Goal: Task Accomplishment & Management: Use online tool/utility

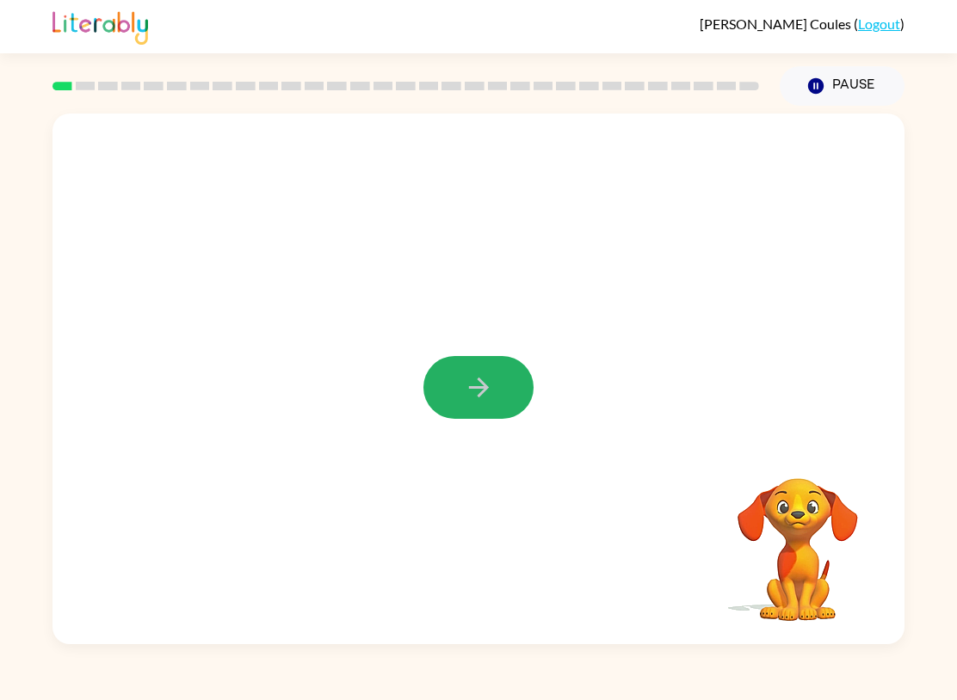
click at [478, 381] on icon "button" at bounding box center [478, 388] width 20 height 20
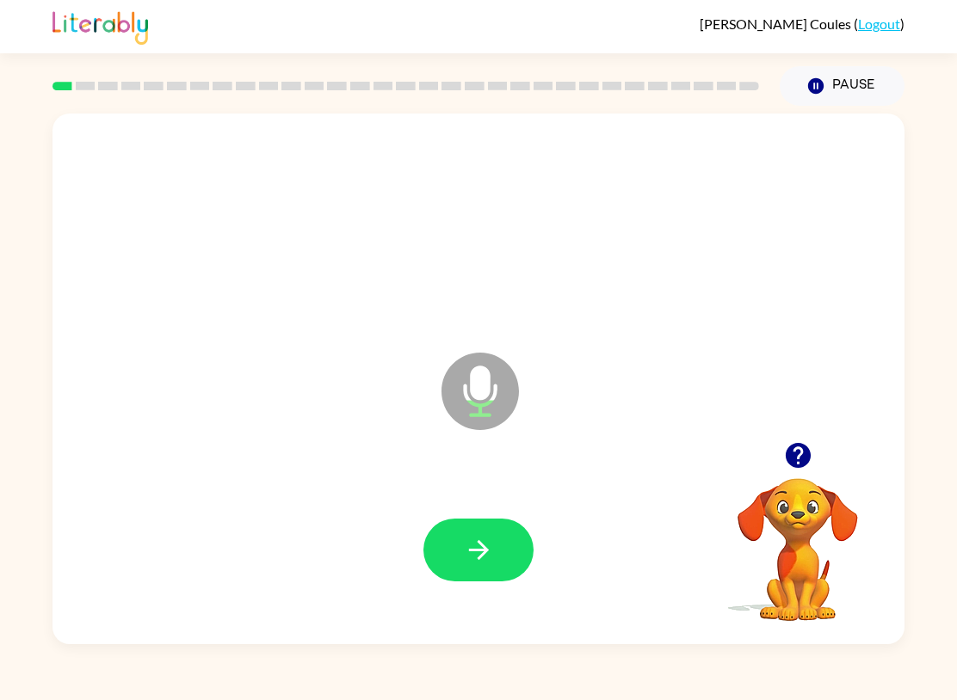
click at [471, 548] on icon "button" at bounding box center [479, 550] width 30 height 30
click at [471, 567] on button "button" at bounding box center [478, 550] width 110 height 63
click at [473, 539] on icon "button" at bounding box center [479, 550] width 30 height 30
click at [469, 538] on icon "button" at bounding box center [479, 550] width 30 height 30
click at [502, 538] on button "button" at bounding box center [478, 550] width 110 height 63
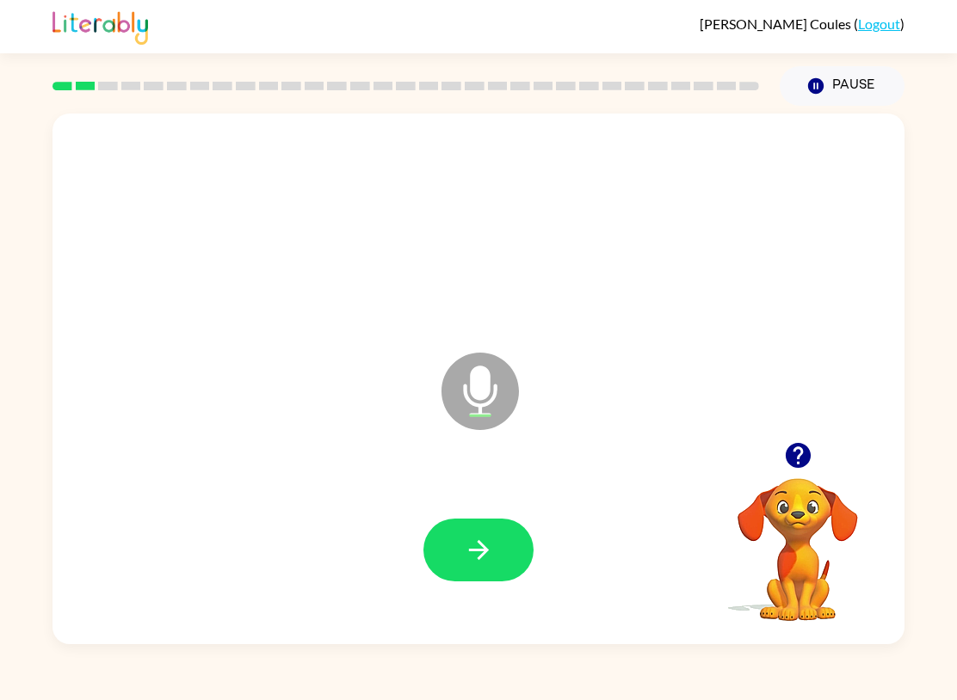
click at [508, 531] on button "button" at bounding box center [478, 550] width 110 height 63
click at [490, 527] on button "button" at bounding box center [478, 550] width 110 height 63
click at [480, 537] on icon "button" at bounding box center [479, 550] width 30 height 30
click at [477, 554] on icon "button" at bounding box center [479, 550] width 30 height 30
click at [477, 550] on icon "button" at bounding box center [479, 550] width 30 height 30
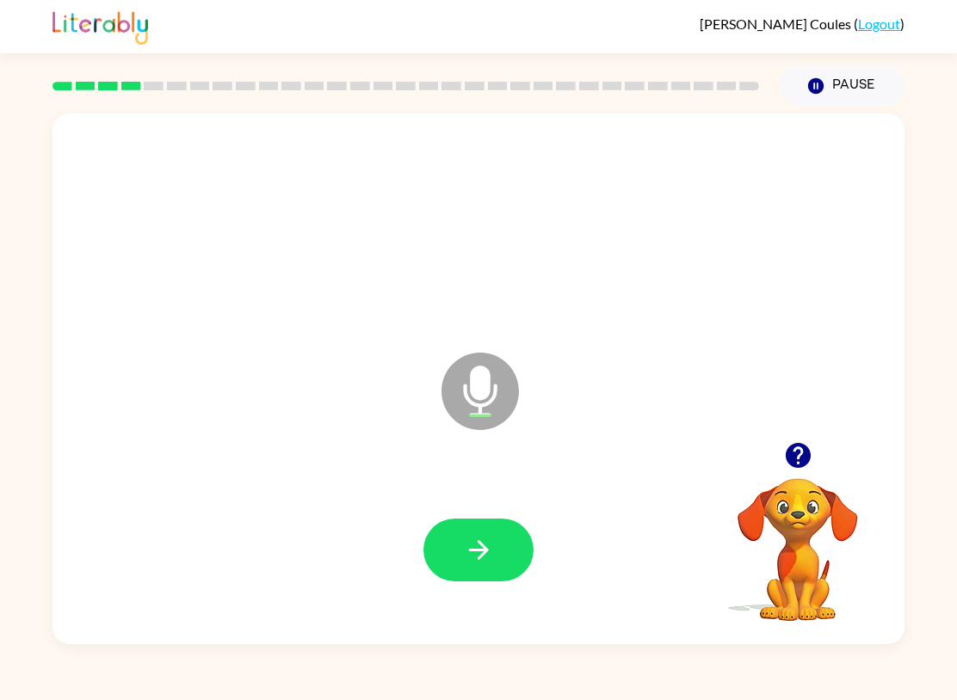
click at [485, 556] on icon "button" at bounding box center [479, 550] width 30 height 30
click at [482, 542] on icon "button" at bounding box center [479, 550] width 30 height 30
click at [491, 549] on icon "button" at bounding box center [479, 550] width 30 height 30
click at [498, 536] on button "button" at bounding box center [478, 550] width 110 height 63
click at [466, 548] on icon "button" at bounding box center [479, 550] width 30 height 30
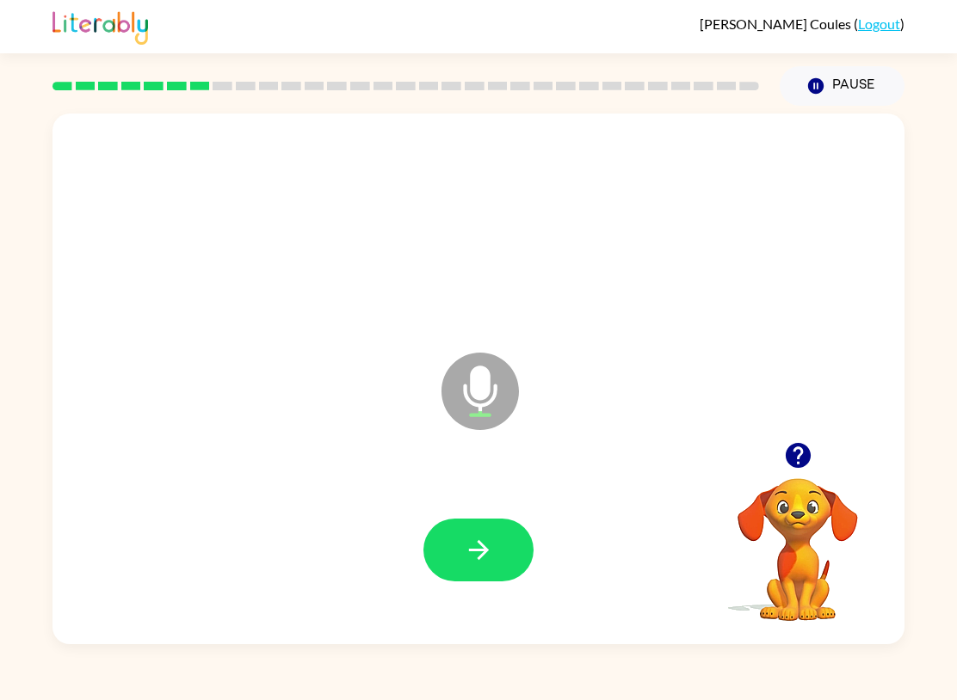
click at [518, 529] on button "button" at bounding box center [478, 550] width 110 height 63
click at [489, 533] on button "button" at bounding box center [478, 550] width 110 height 63
click at [500, 532] on button "button" at bounding box center [478, 550] width 110 height 63
click at [483, 548] on icon "button" at bounding box center [478, 550] width 20 height 20
click at [481, 539] on icon "button" at bounding box center [479, 550] width 30 height 30
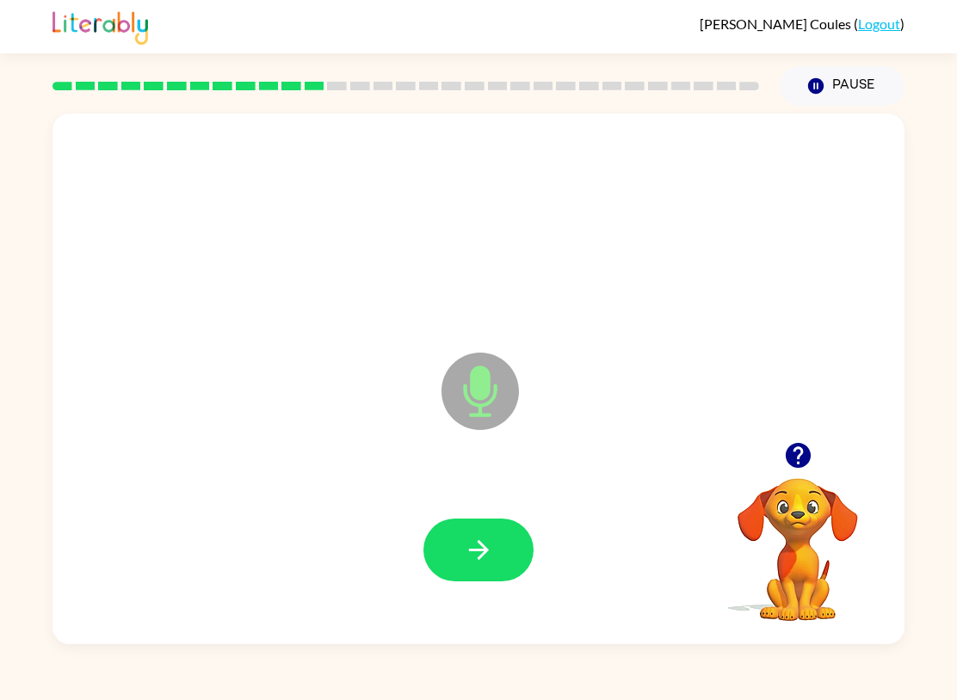
click at [496, 544] on button "button" at bounding box center [478, 550] width 110 height 63
click at [485, 552] on icon "button" at bounding box center [478, 550] width 20 height 20
click at [475, 538] on icon "button" at bounding box center [479, 550] width 30 height 30
click at [458, 549] on button "button" at bounding box center [478, 550] width 110 height 63
click at [503, 514] on div at bounding box center [478, 550] width 817 height 154
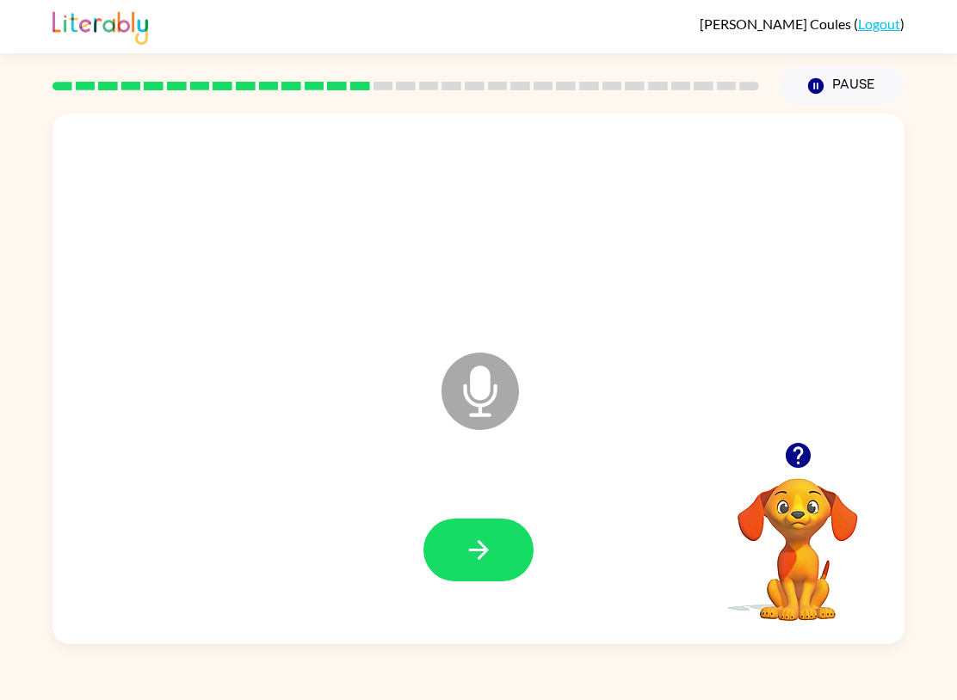
click at [490, 551] on icon "button" at bounding box center [479, 550] width 30 height 30
click at [481, 549] on icon "button" at bounding box center [479, 550] width 30 height 30
click at [487, 523] on button "button" at bounding box center [478, 550] width 110 height 63
click at [462, 540] on button "button" at bounding box center [478, 550] width 110 height 63
click at [477, 554] on icon "button" at bounding box center [479, 550] width 30 height 30
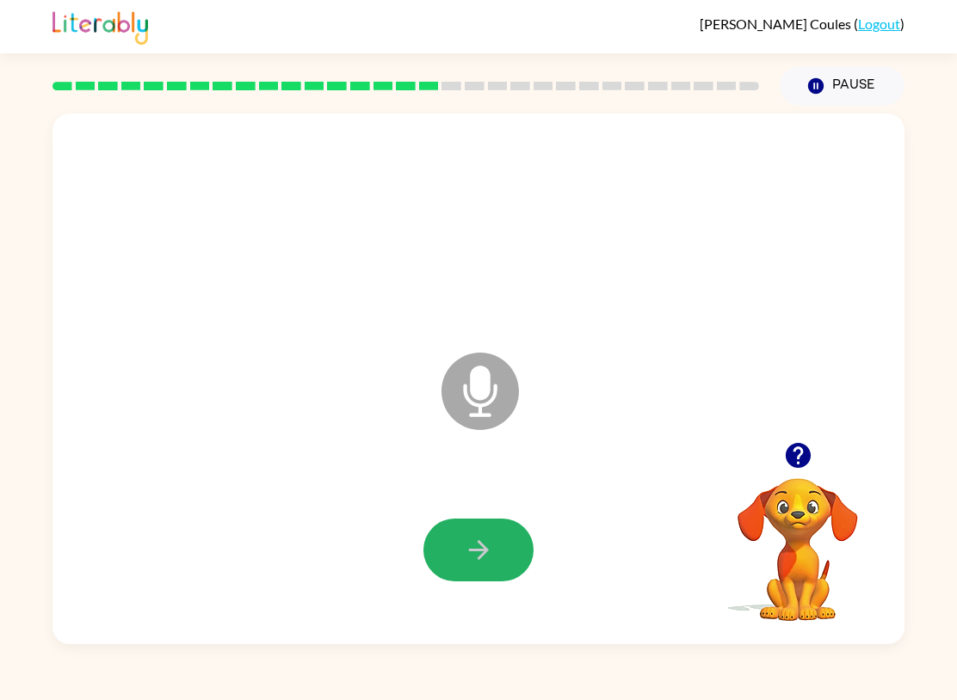
click at [474, 560] on icon "button" at bounding box center [479, 550] width 30 height 30
click at [484, 533] on button "button" at bounding box center [478, 550] width 110 height 63
click at [479, 546] on icon "button" at bounding box center [479, 550] width 30 height 30
click at [467, 542] on icon "button" at bounding box center [479, 550] width 30 height 30
click at [506, 530] on button "button" at bounding box center [478, 550] width 110 height 63
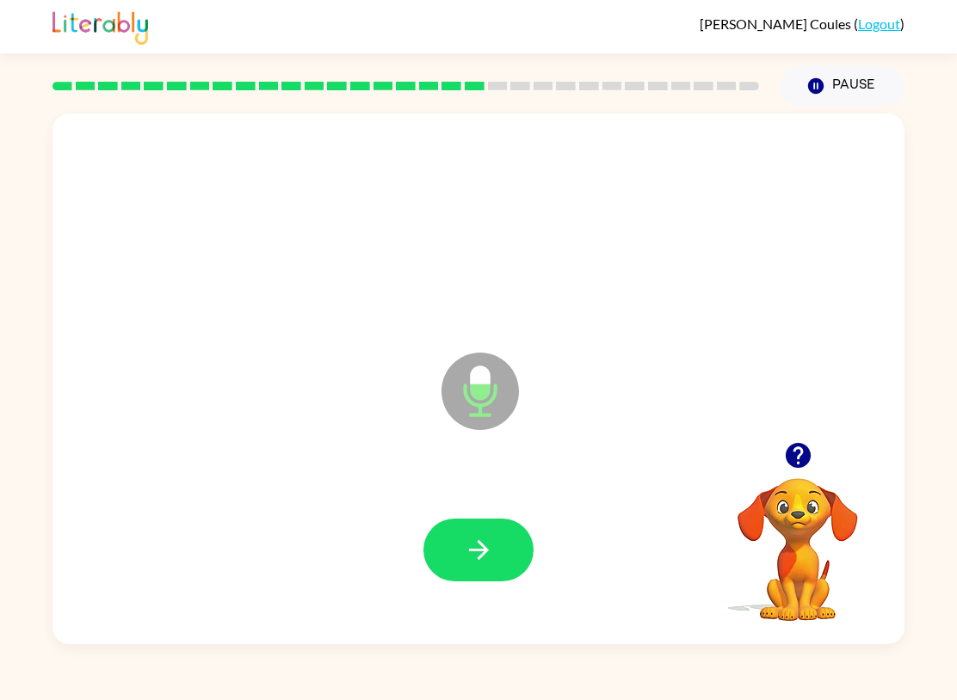
click at [505, 552] on button "button" at bounding box center [478, 550] width 110 height 63
click at [502, 540] on button "button" at bounding box center [478, 550] width 110 height 63
click at [518, 540] on button "button" at bounding box center [478, 550] width 110 height 63
click at [480, 574] on button "button" at bounding box center [478, 550] width 110 height 63
click at [481, 540] on icon "button" at bounding box center [479, 550] width 30 height 30
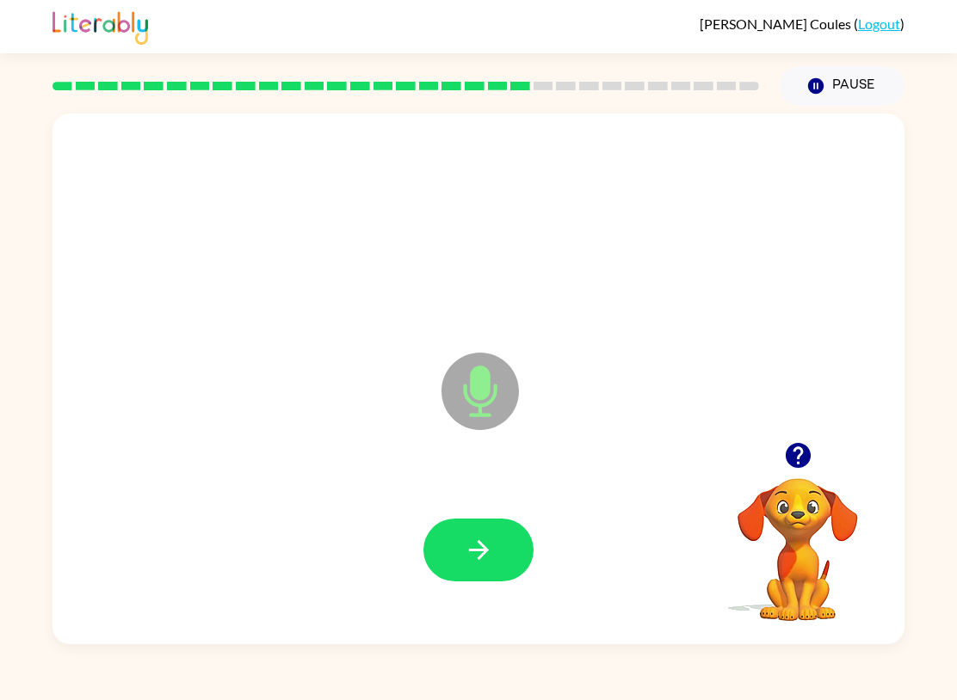
click at [477, 563] on icon "button" at bounding box center [479, 550] width 30 height 30
click at [474, 549] on icon "button" at bounding box center [479, 550] width 30 height 30
click at [483, 545] on icon "button" at bounding box center [479, 550] width 30 height 30
click at [499, 530] on button "button" at bounding box center [478, 550] width 110 height 63
click at [480, 524] on button "button" at bounding box center [478, 550] width 110 height 63
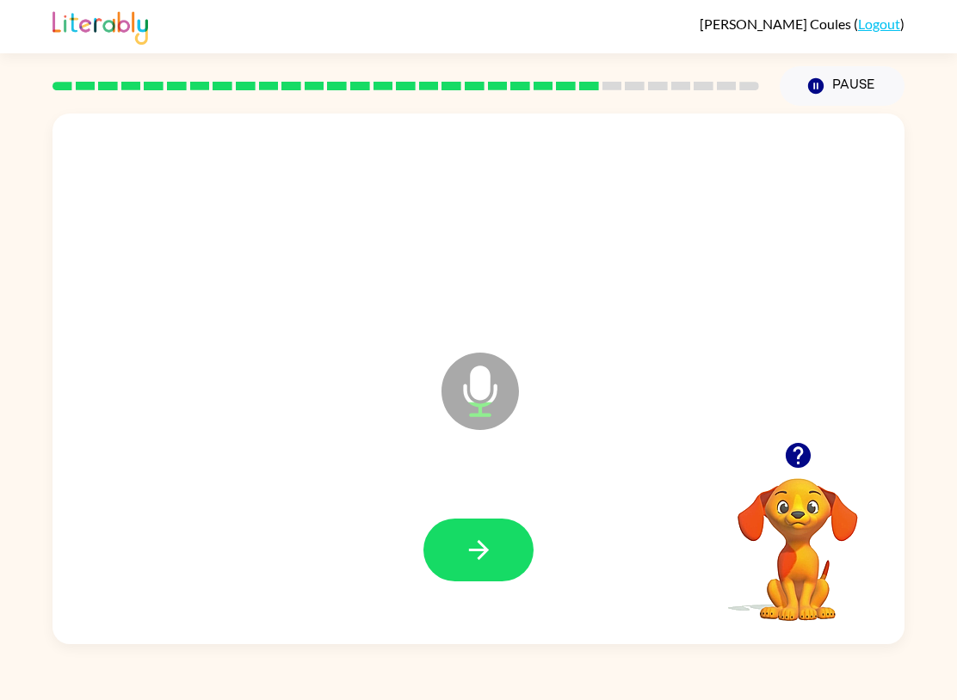
click at [484, 549] on icon "button" at bounding box center [478, 550] width 20 height 20
click at [494, 538] on button "button" at bounding box center [478, 550] width 110 height 63
click at [482, 521] on button "button" at bounding box center [478, 550] width 110 height 63
click at [484, 514] on div at bounding box center [478, 550] width 817 height 154
click at [473, 548] on icon "button" at bounding box center [479, 550] width 30 height 30
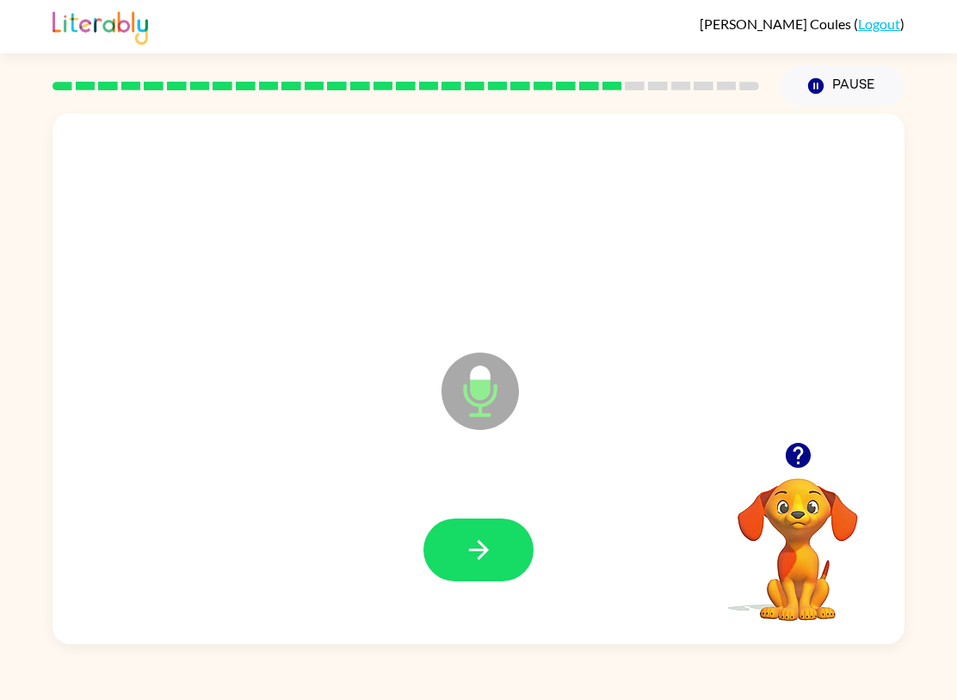
click at [506, 521] on button "button" at bounding box center [478, 550] width 110 height 63
click at [474, 580] on button "button" at bounding box center [478, 550] width 110 height 63
click at [498, 527] on button "button" at bounding box center [478, 550] width 110 height 63
click at [496, 539] on button "button" at bounding box center [478, 550] width 110 height 63
click at [507, 540] on button "button" at bounding box center [478, 550] width 110 height 63
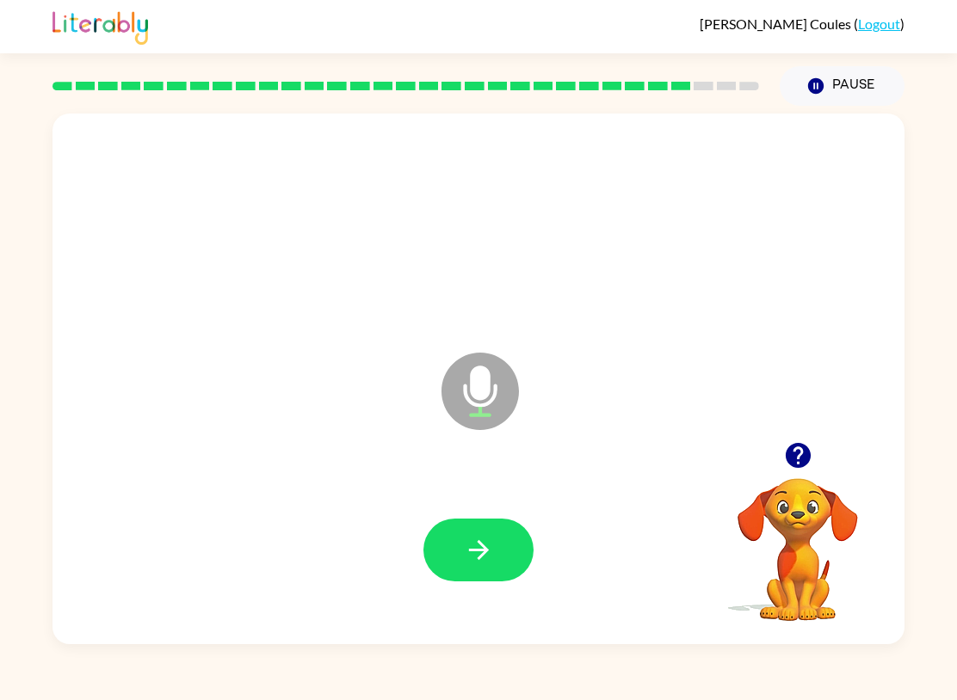
click at [487, 507] on div at bounding box center [478, 550] width 817 height 154
click at [498, 539] on button "button" at bounding box center [478, 550] width 110 height 63
click at [485, 536] on icon "button" at bounding box center [479, 550] width 30 height 30
click at [516, 520] on div at bounding box center [478, 550] width 110 height 63
click at [504, 548] on button "button" at bounding box center [478, 550] width 110 height 63
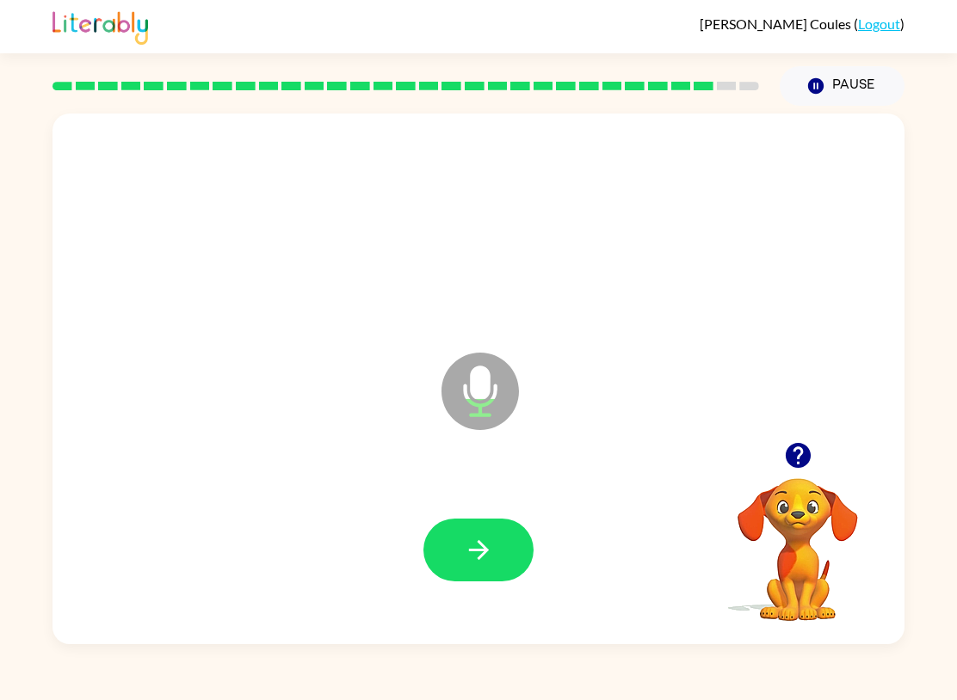
click at [487, 562] on icon "button" at bounding box center [479, 550] width 30 height 30
click at [503, 546] on button "button" at bounding box center [478, 550] width 110 height 63
click at [477, 536] on icon "button" at bounding box center [479, 550] width 30 height 30
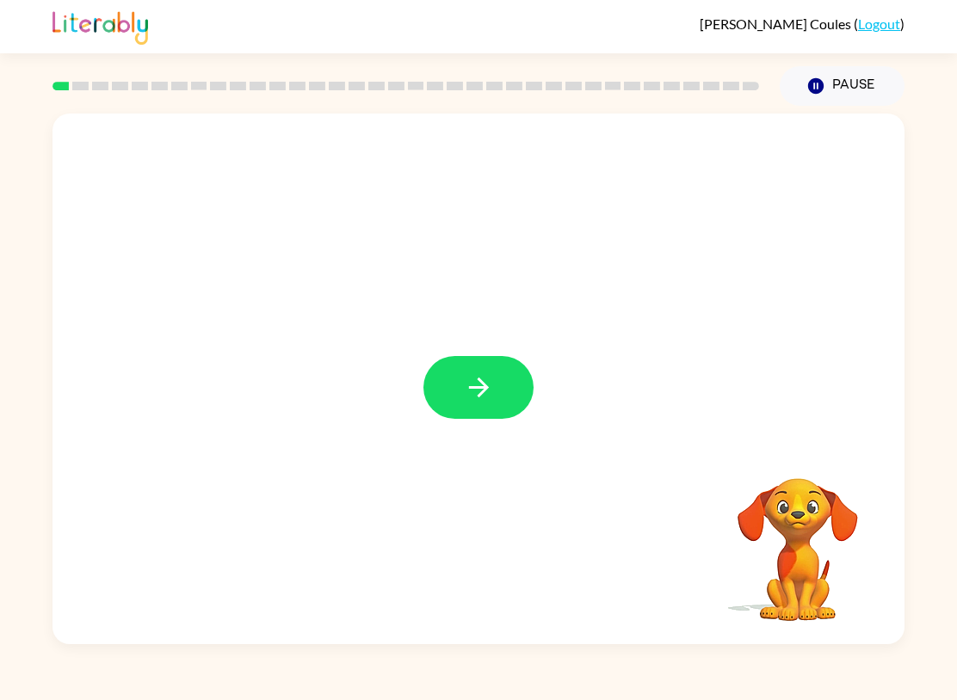
click at [471, 400] on icon "button" at bounding box center [479, 388] width 30 height 30
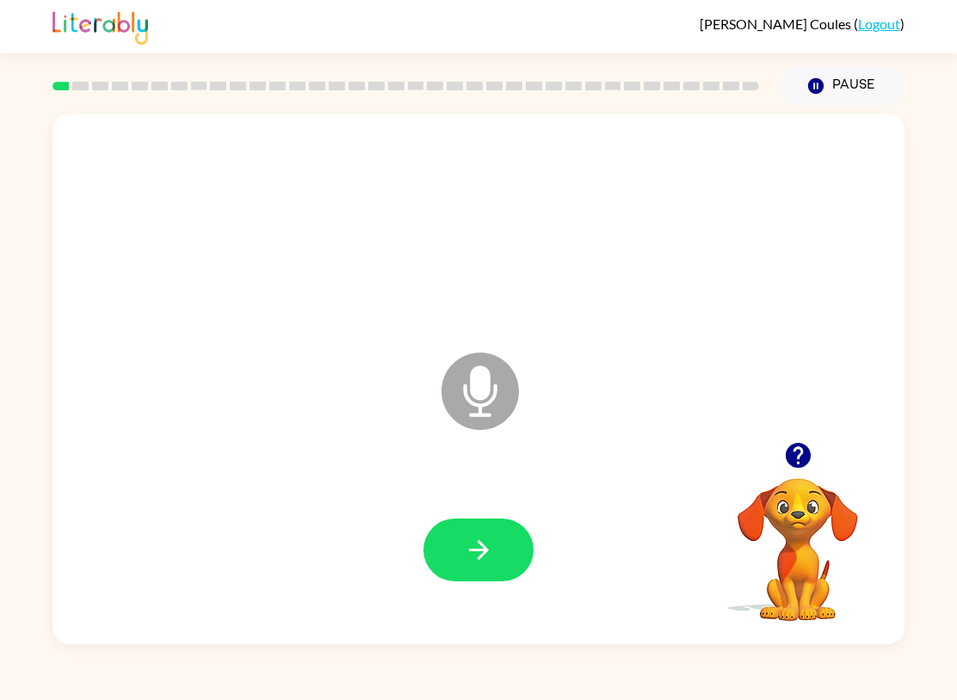
click at [463, 532] on button "button" at bounding box center [478, 550] width 110 height 63
click at [500, 531] on button "button" at bounding box center [478, 550] width 110 height 63
click at [471, 542] on icon "button" at bounding box center [479, 550] width 30 height 30
click at [490, 533] on button "button" at bounding box center [478, 550] width 110 height 63
click at [465, 569] on button "button" at bounding box center [478, 550] width 110 height 63
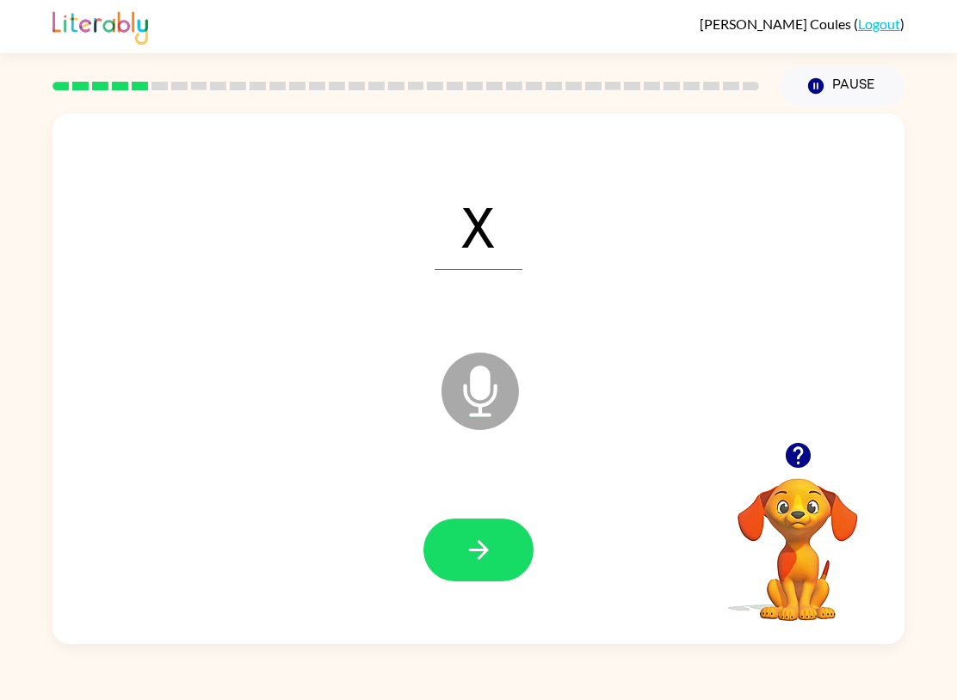
click at [479, 548] on icon "button" at bounding box center [479, 550] width 30 height 30
click at [488, 537] on icon "button" at bounding box center [479, 550] width 30 height 30
click at [462, 546] on button "button" at bounding box center [478, 550] width 110 height 63
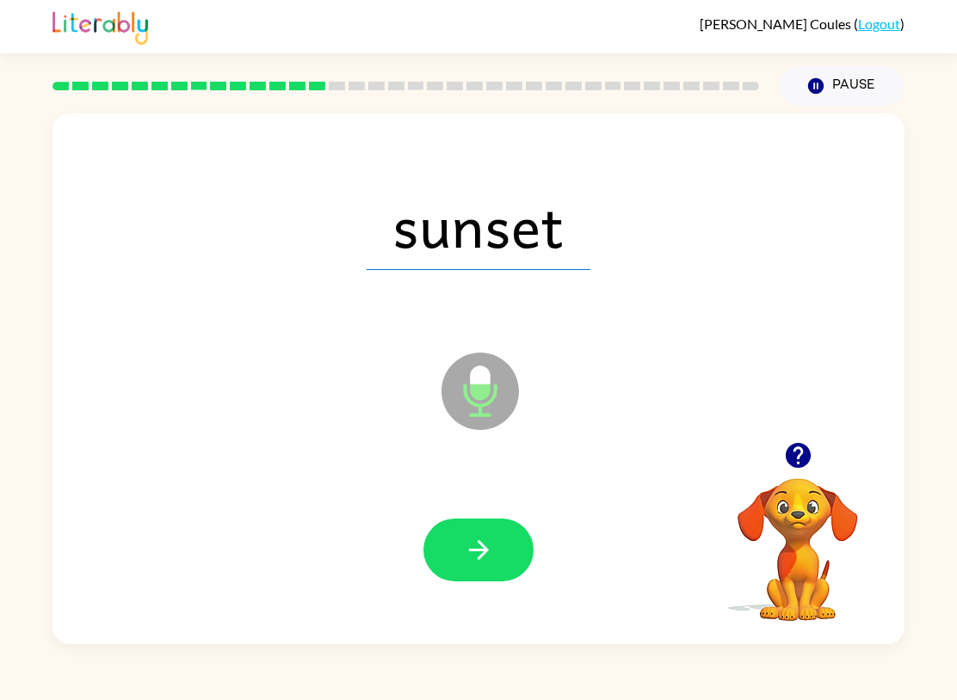
click at [491, 545] on icon "button" at bounding box center [479, 550] width 30 height 30
click at [533, 523] on div at bounding box center [478, 550] width 110 height 63
click at [481, 536] on icon "button" at bounding box center [479, 550] width 30 height 30
click at [477, 529] on button "button" at bounding box center [478, 550] width 110 height 63
click at [495, 533] on button "button" at bounding box center [478, 550] width 110 height 63
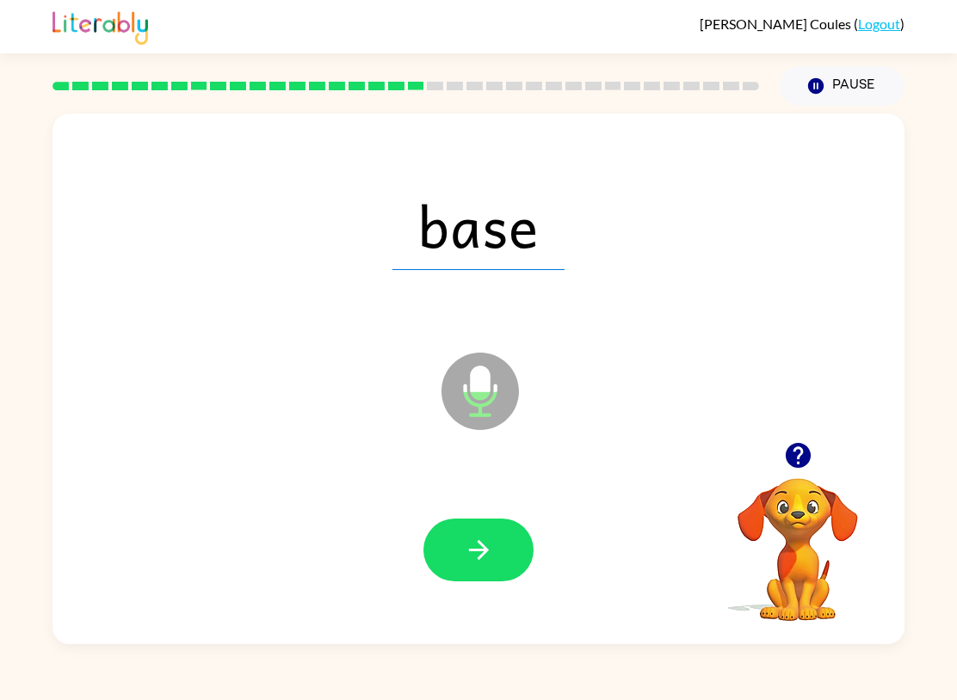
click at [474, 549] on icon "button" at bounding box center [479, 550] width 30 height 30
click at [471, 549] on icon "button" at bounding box center [479, 550] width 30 height 30
click at [479, 520] on button "button" at bounding box center [478, 550] width 110 height 63
click at [492, 521] on button "button" at bounding box center [478, 550] width 110 height 63
click at [497, 560] on button "button" at bounding box center [478, 550] width 110 height 63
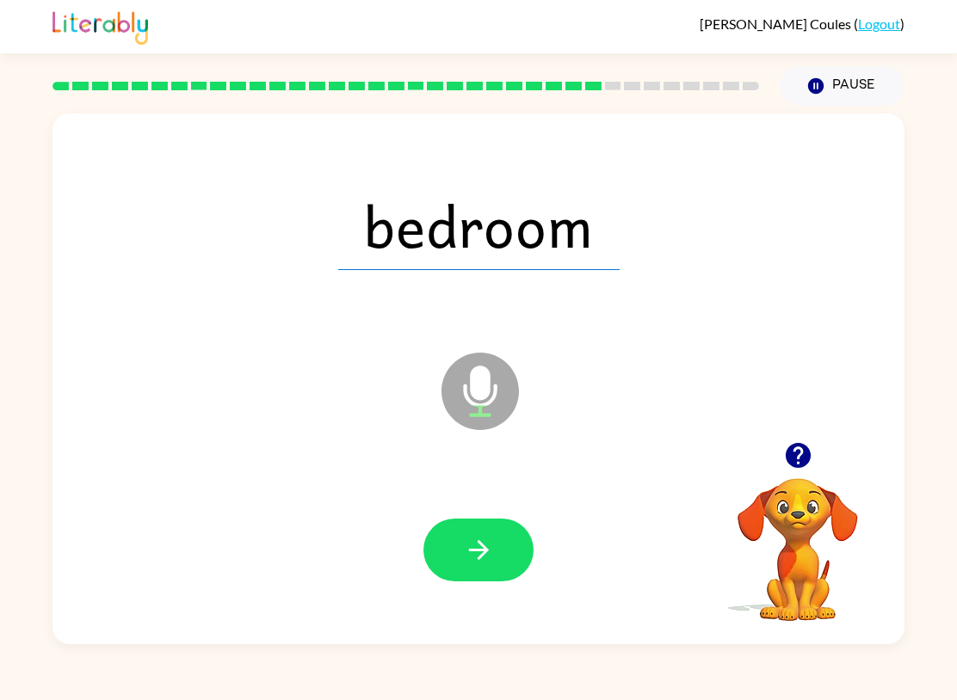
click at [502, 526] on button "button" at bounding box center [478, 550] width 110 height 63
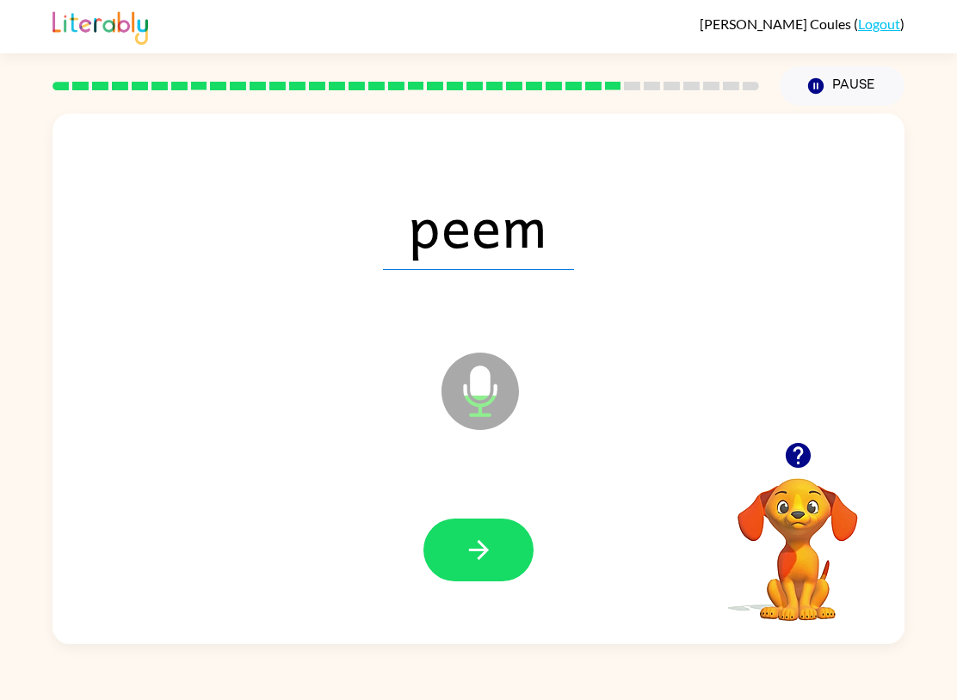
click at [498, 563] on button "button" at bounding box center [478, 550] width 110 height 63
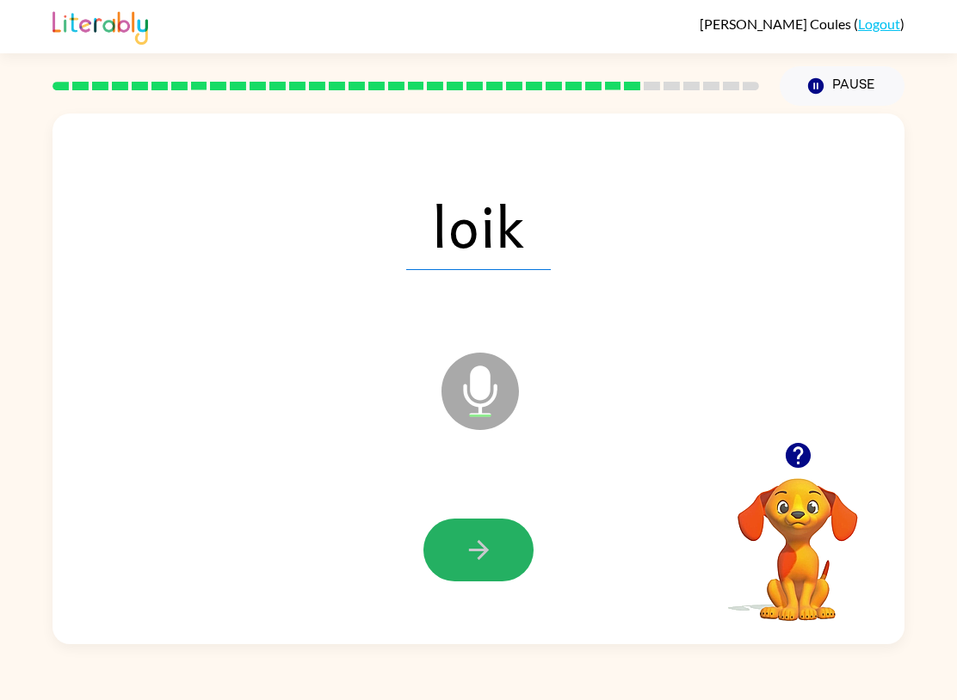
click at [473, 544] on icon "button" at bounding box center [479, 550] width 30 height 30
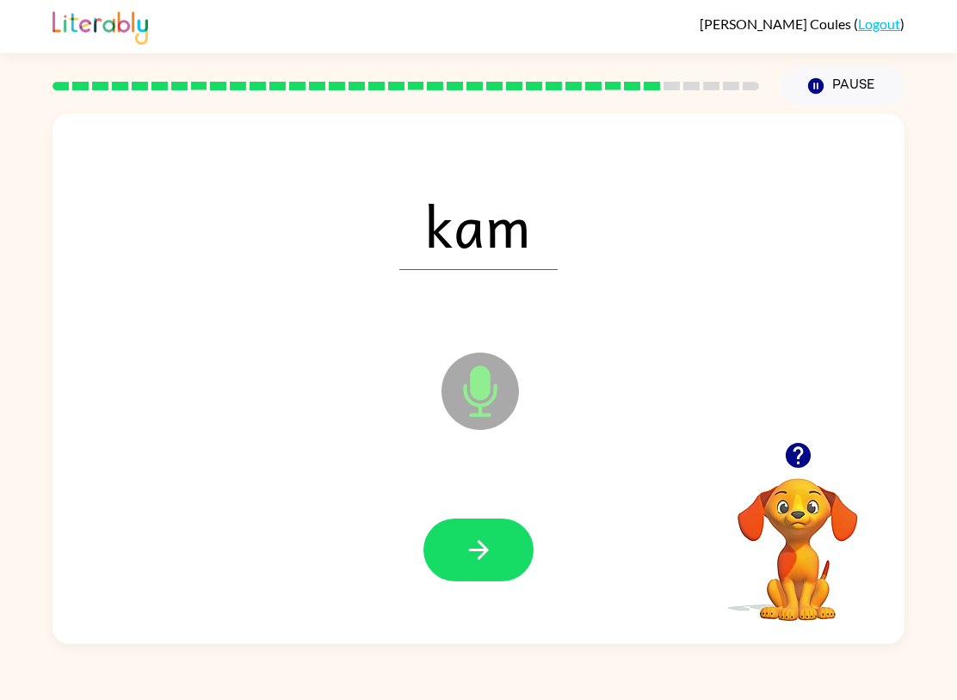
click at [483, 542] on icon "button" at bounding box center [479, 550] width 30 height 30
click at [483, 532] on button "button" at bounding box center [478, 550] width 110 height 63
click at [496, 548] on button "button" at bounding box center [478, 550] width 110 height 63
click at [471, 558] on icon "button" at bounding box center [479, 550] width 30 height 30
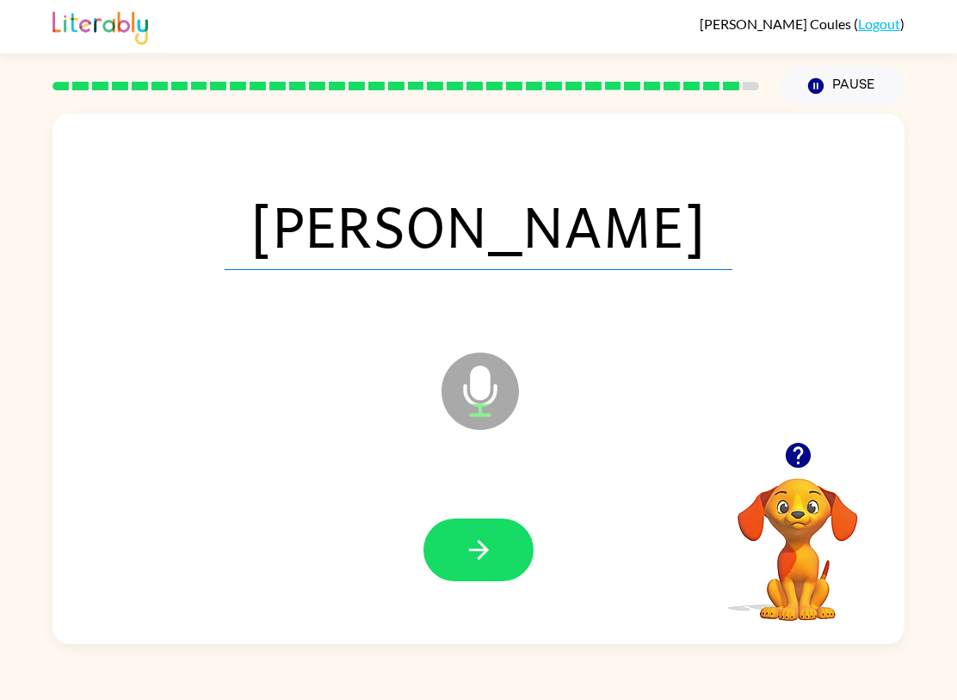
click at [498, 525] on button "button" at bounding box center [478, 550] width 110 height 63
